Goal: Task Accomplishment & Management: Use online tool/utility

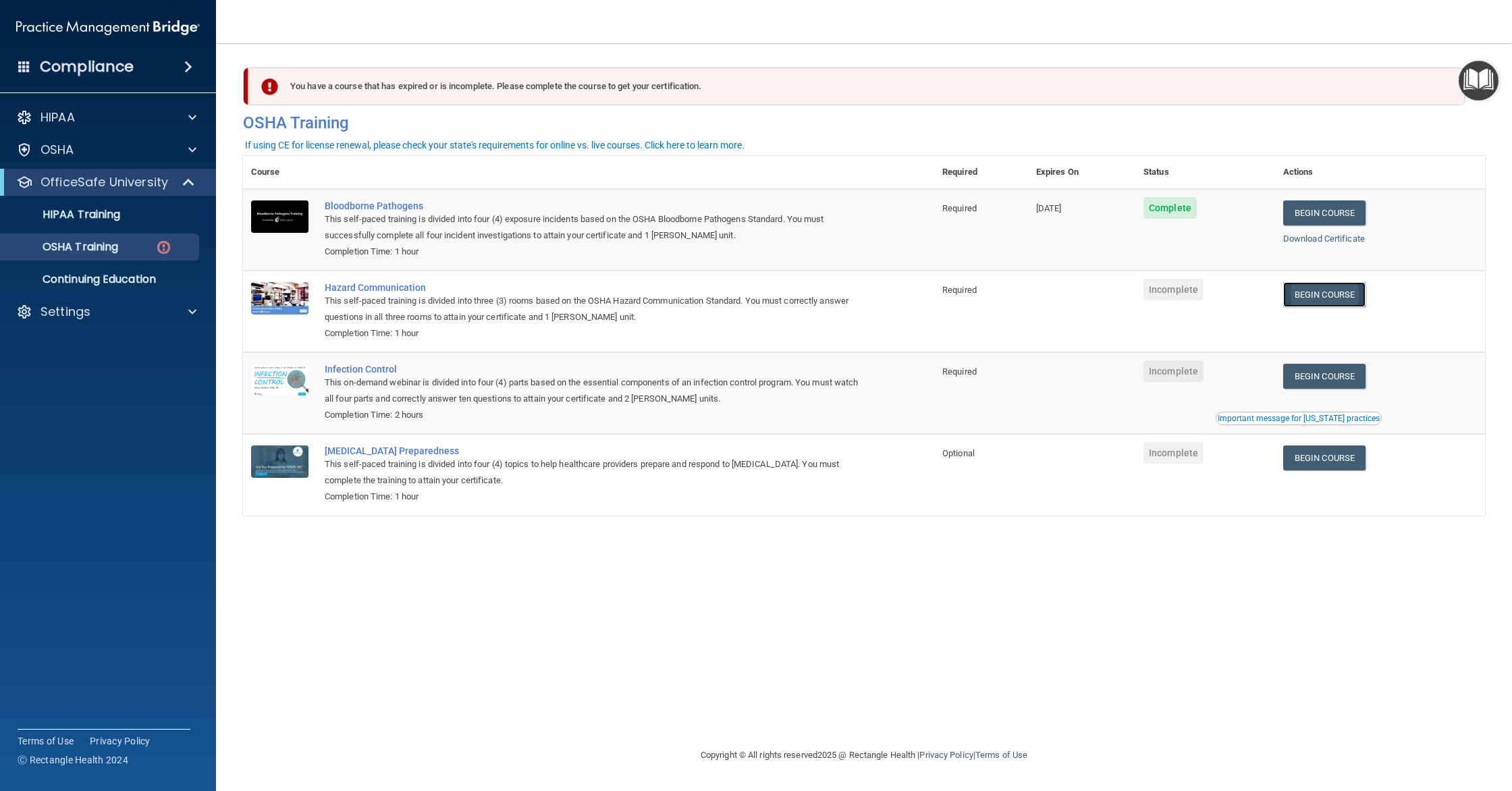
click at [1331, 286] on link "Begin Course" at bounding box center [1324, 295] width 82 height 25
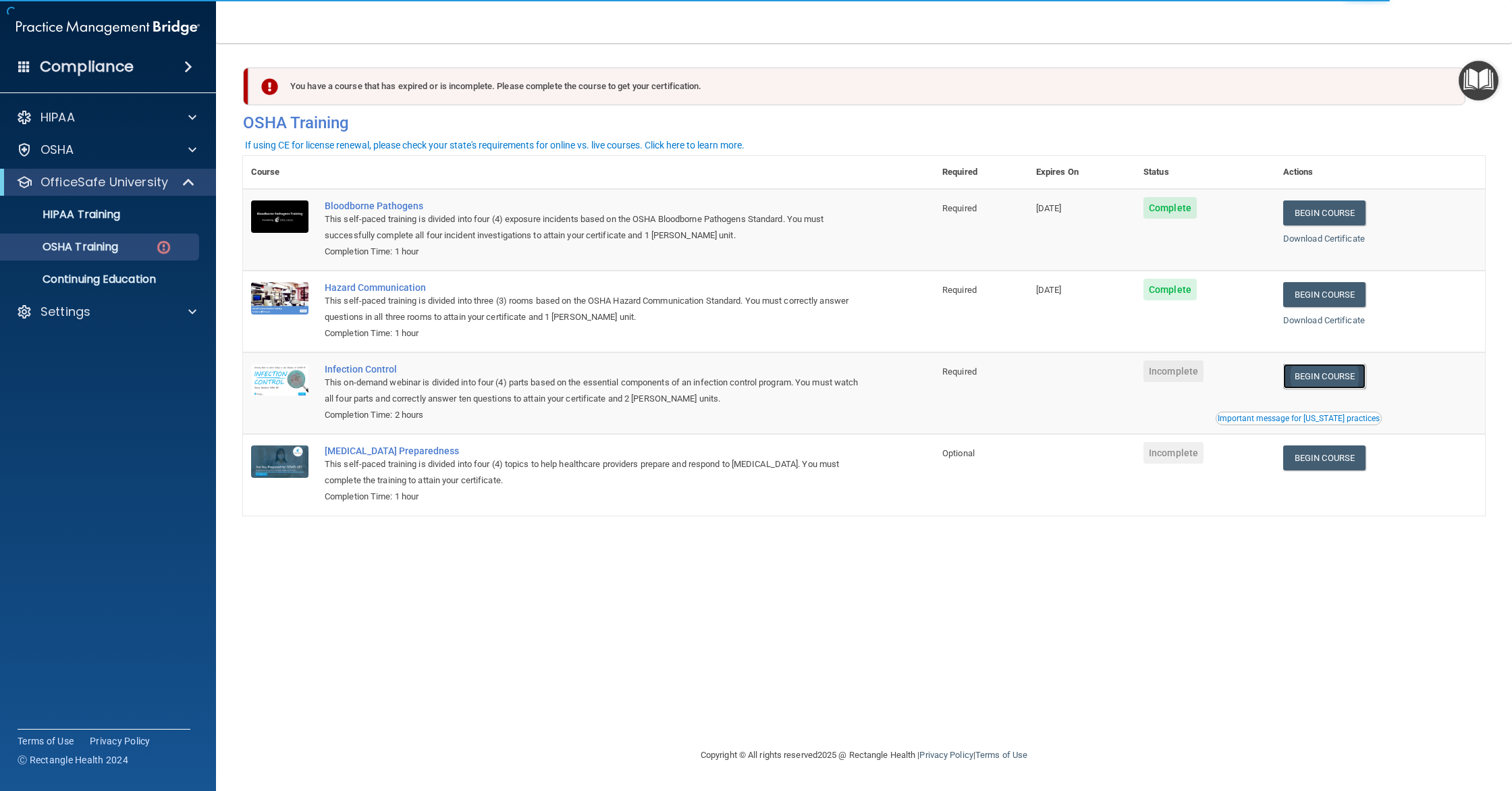
click at [1366, 378] on link "Begin Course" at bounding box center [1324, 376] width 82 height 25
